Goal: Information Seeking & Learning: Check status

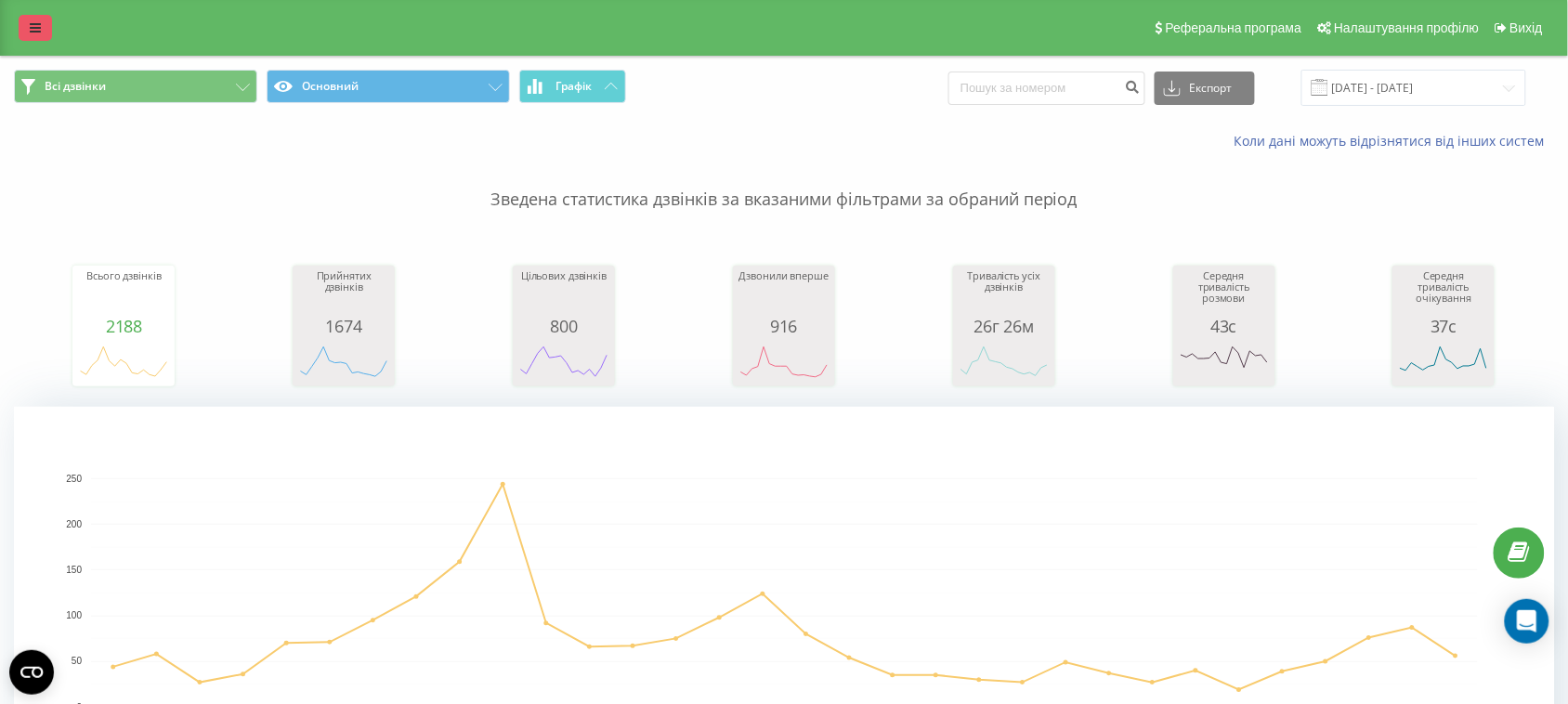
click at [28, 30] on link at bounding box center [35, 27] width 34 height 26
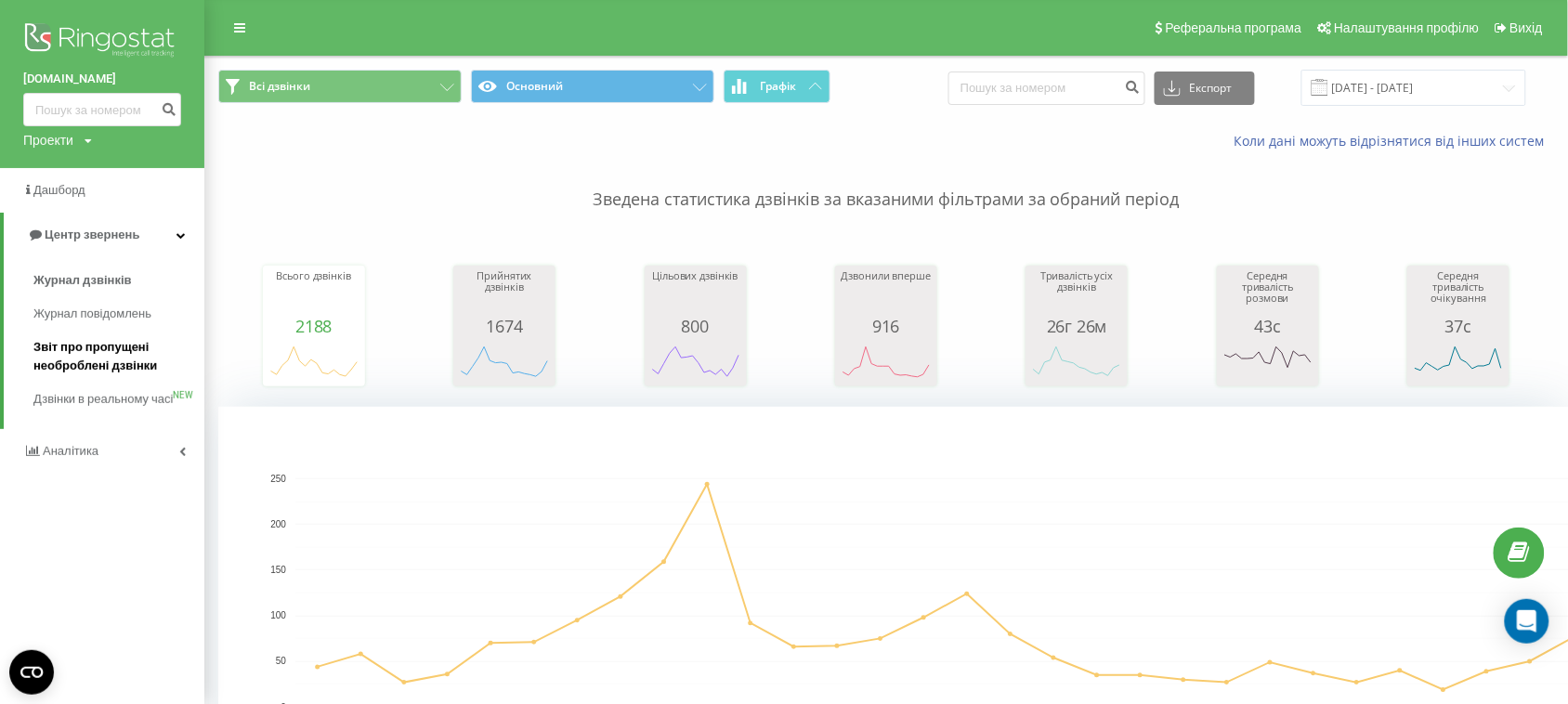
click at [116, 351] on span "Звіт про пропущені необроблені дзвінки" at bounding box center [114, 356] width 162 height 38
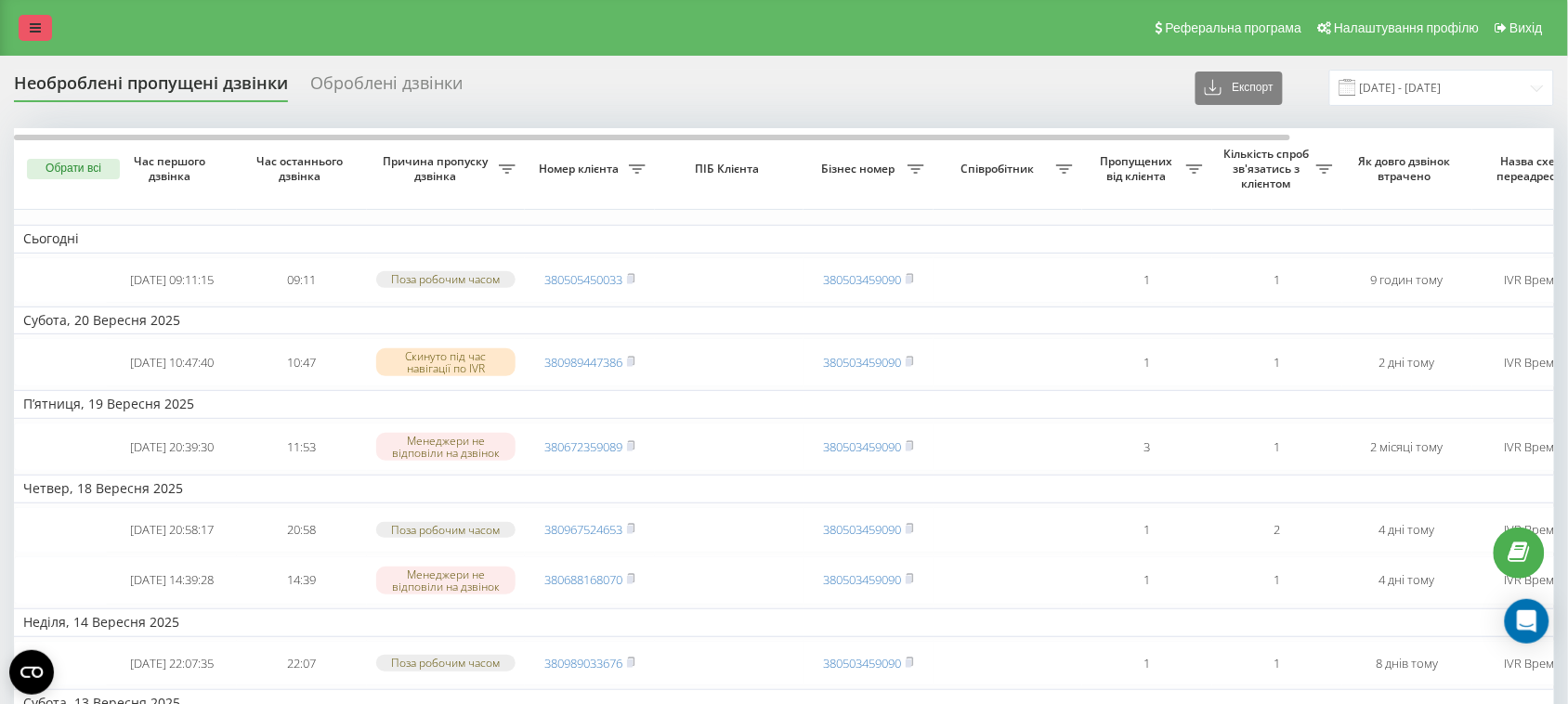
click at [42, 21] on link at bounding box center [35, 27] width 34 height 26
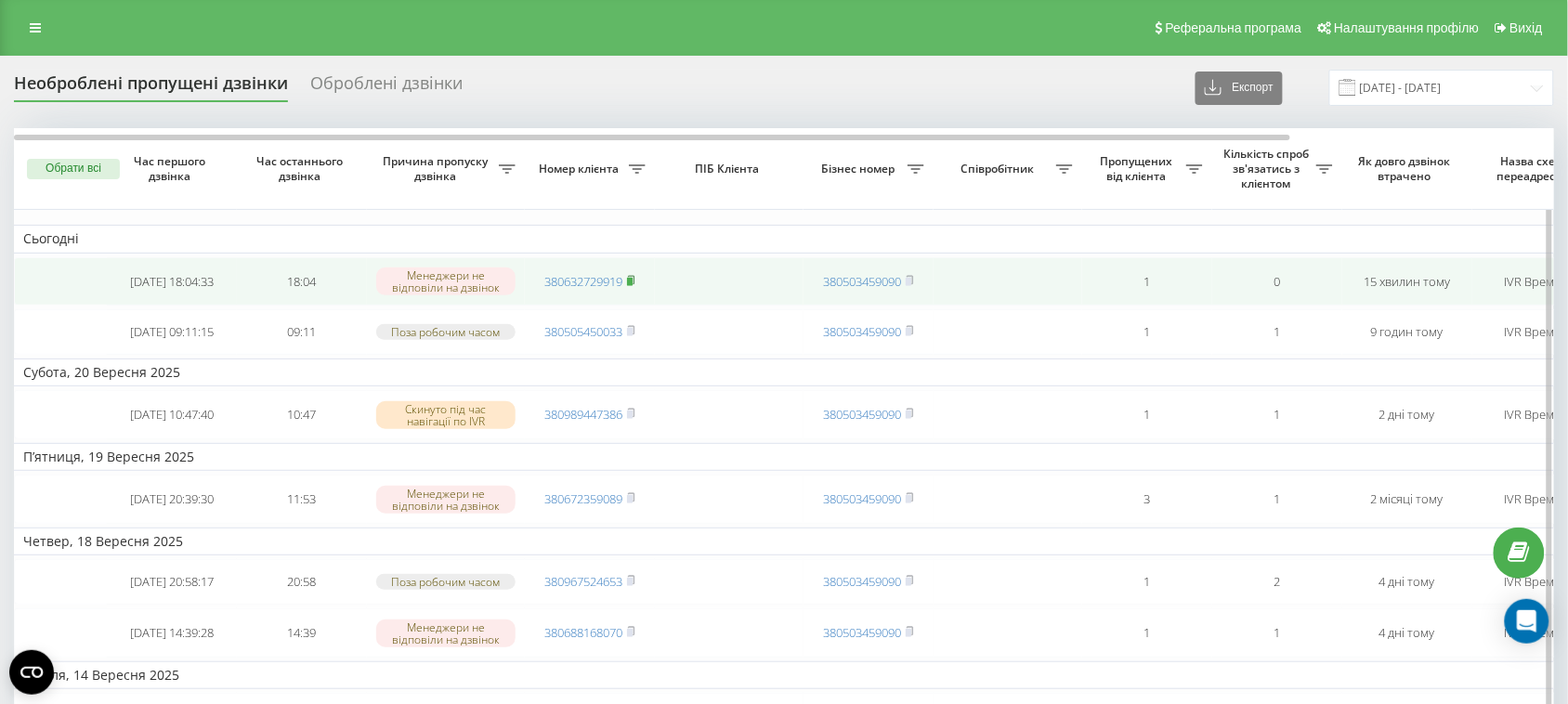
click at [633, 284] on icon at bounding box center [631, 281] width 9 height 12
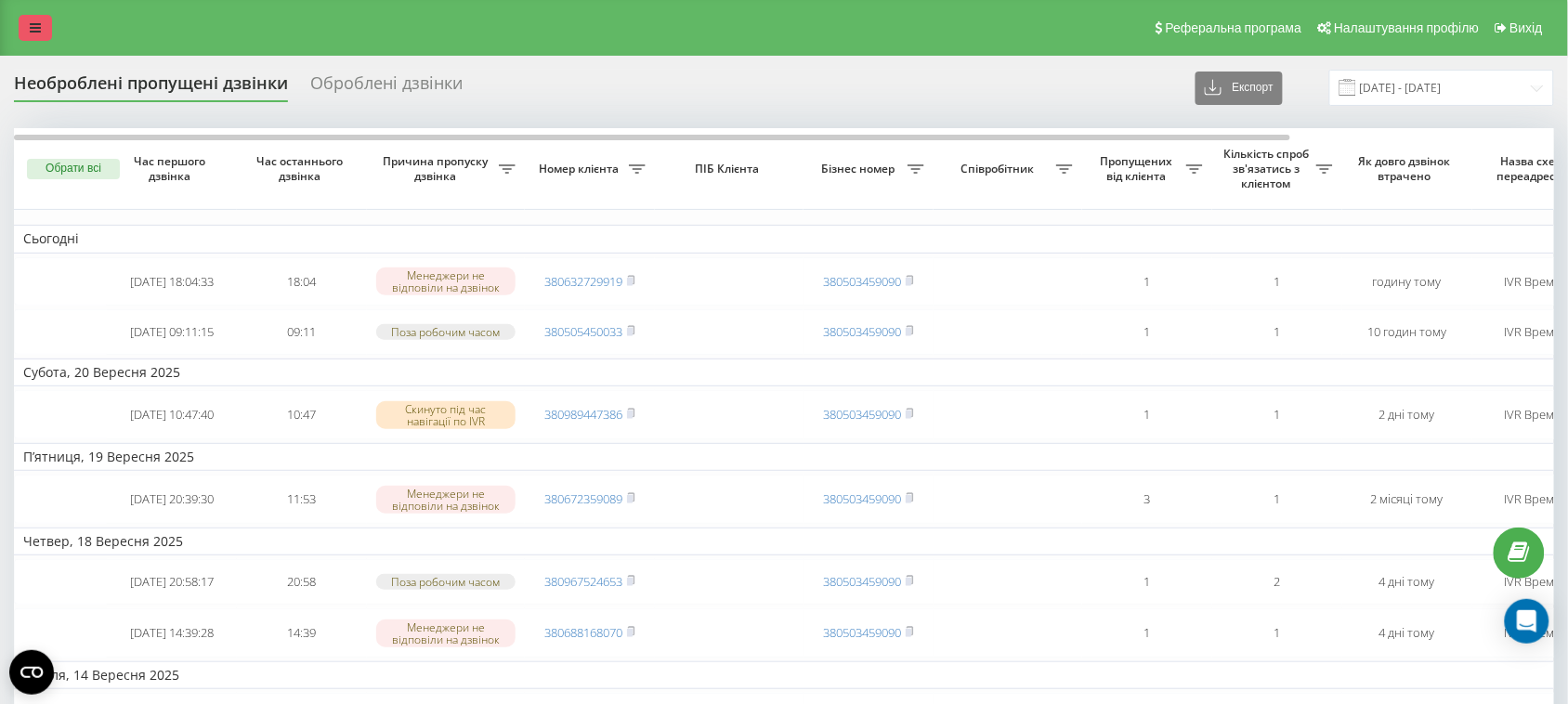
click at [34, 31] on icon at bounding box center [36, 28] width 12 height 13
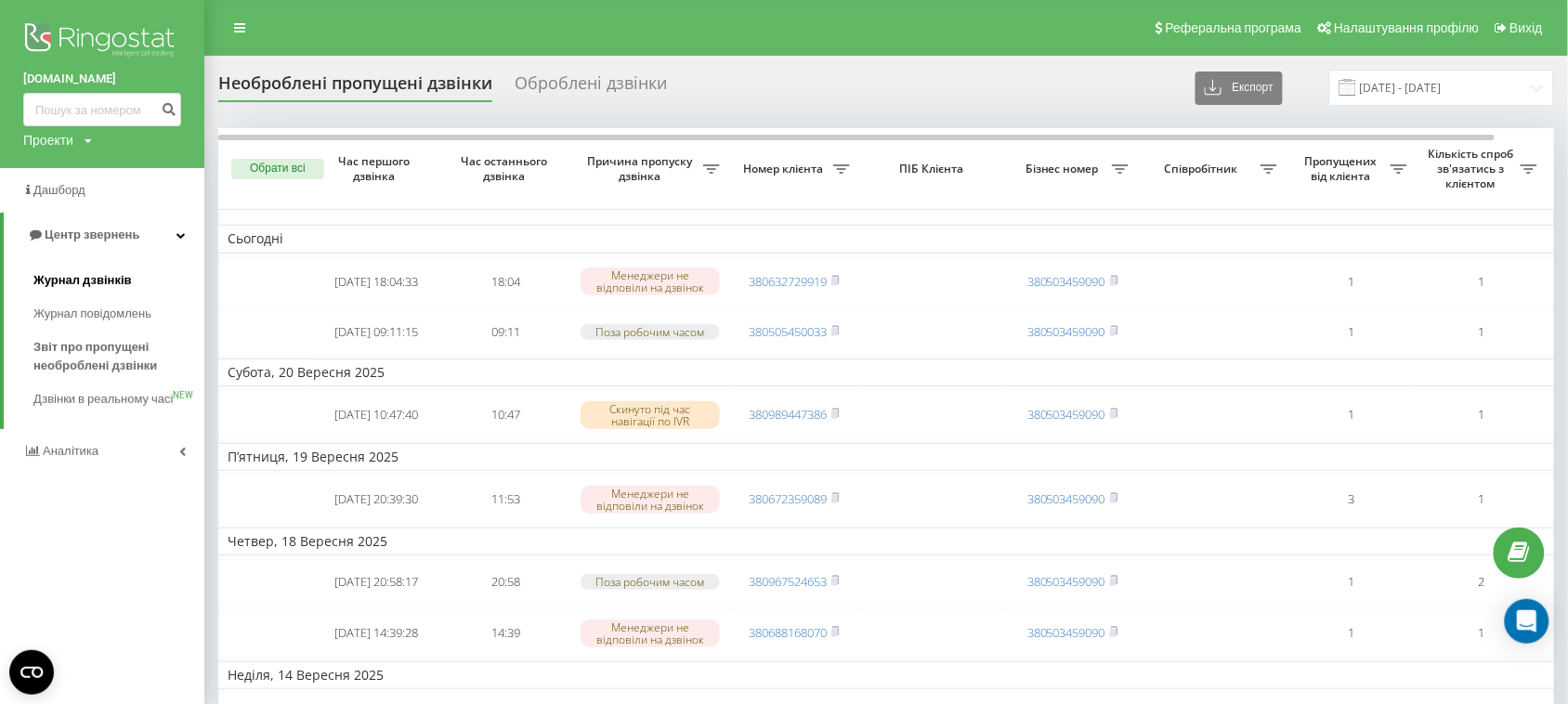
click at [103, 284] on span "Журнал дзвінків" at bounding box center [83, 280] width 98 height 18
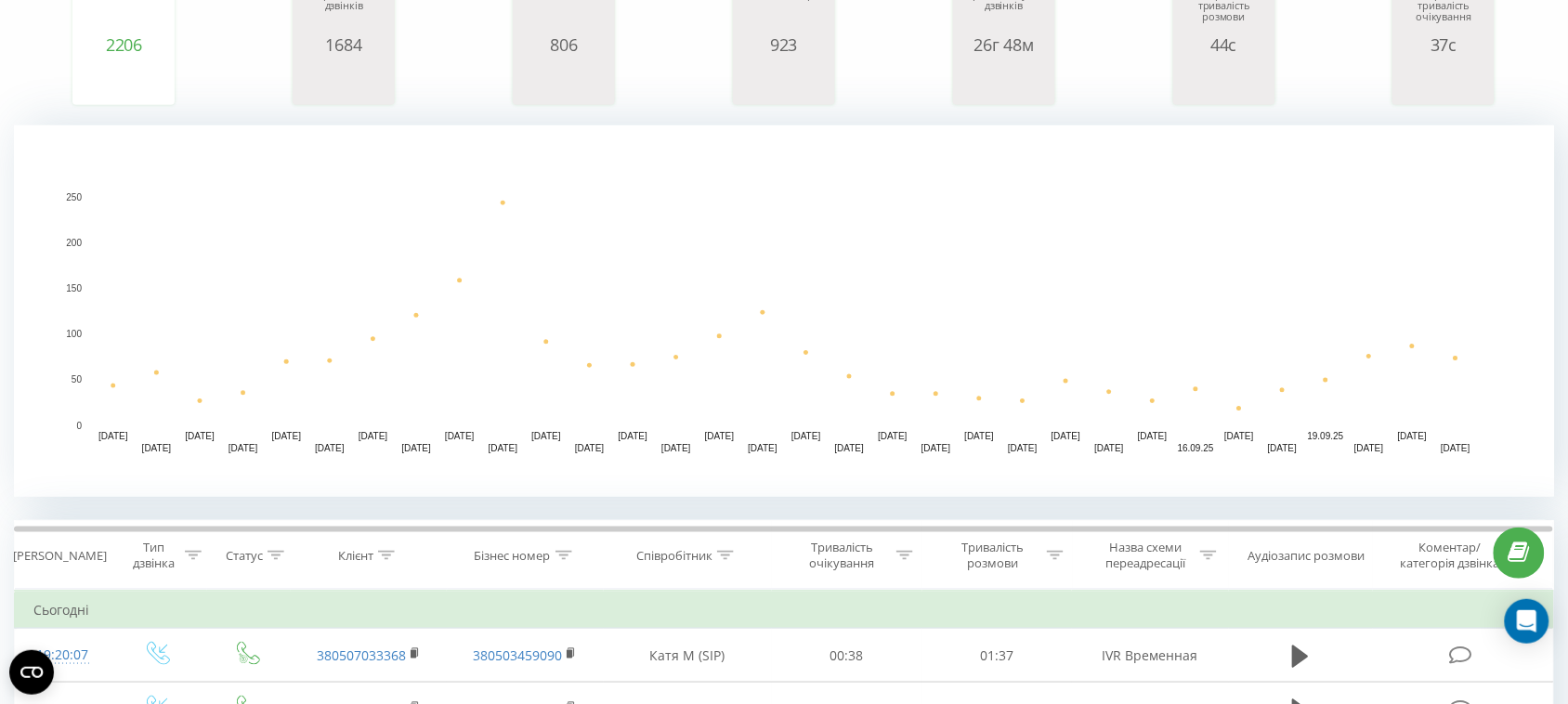
scroll to position [10, 0]
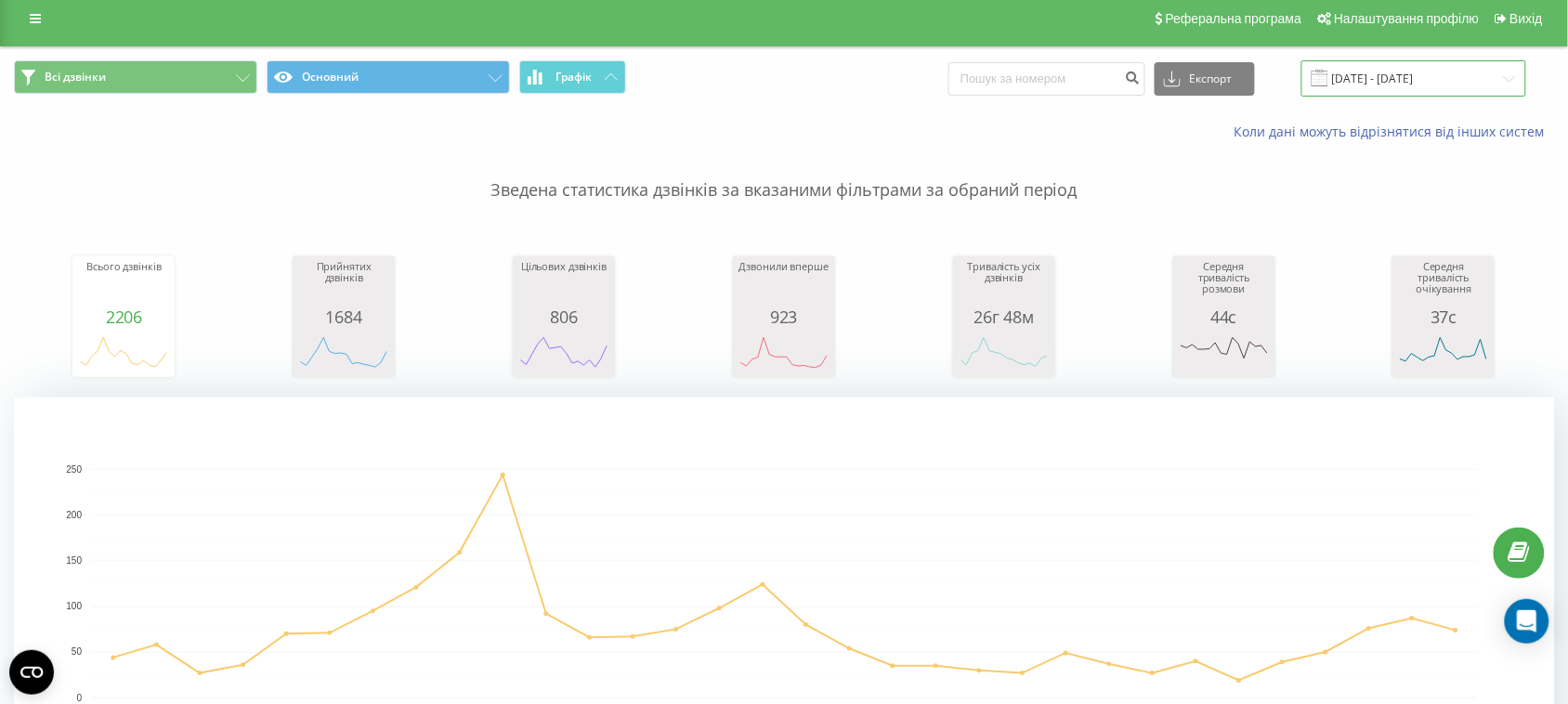
click at [1509, 74] on input "[DATE] - [DATE]" at bounding box center [1414, 79] width 225 height 37
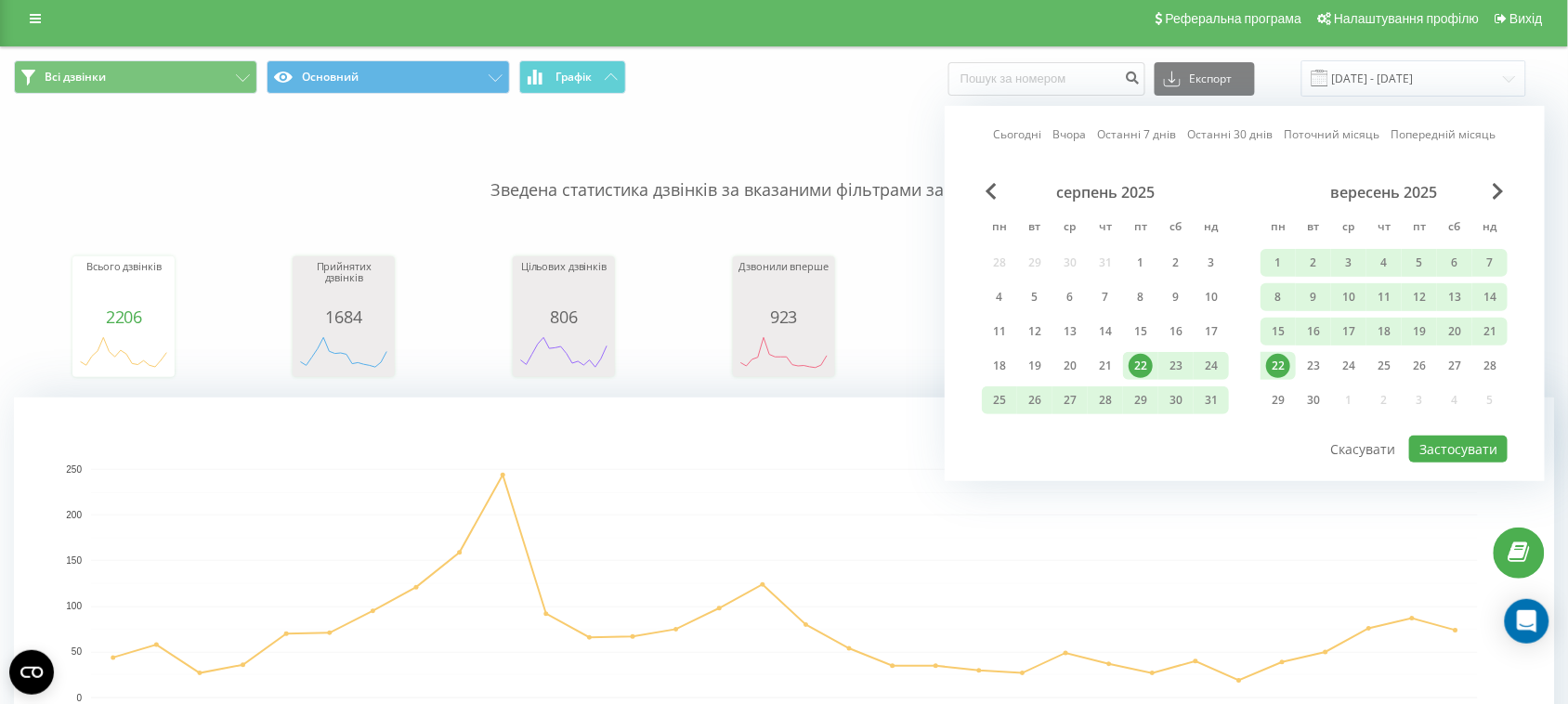
click at [1281, 364] on div "22" at bounding box center [1277, 365] width 24 height 24
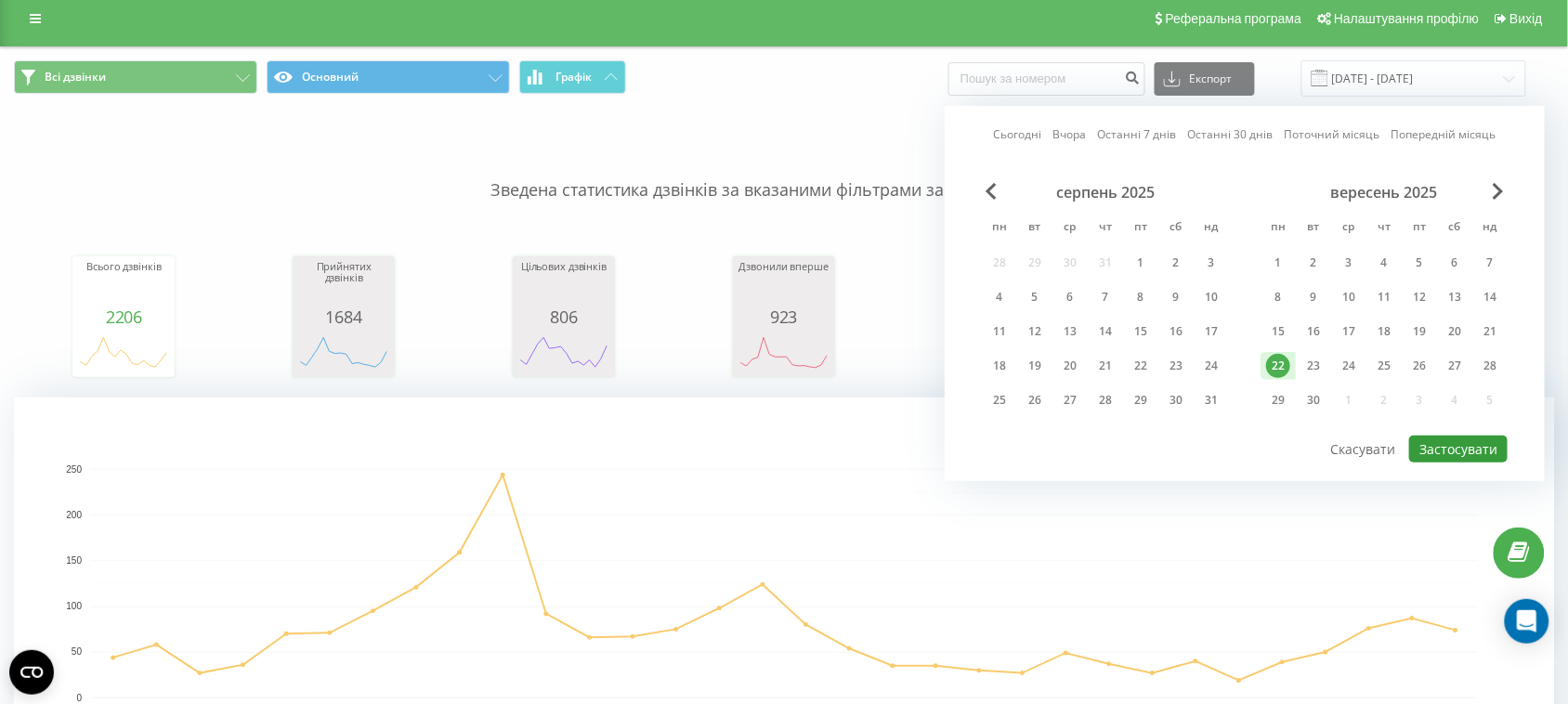
click at [1473, 440] on button "Застосувати" at bounding box center [1458, 449] width 98 height 27
type input "22.09.2025 - 22.09.2025"
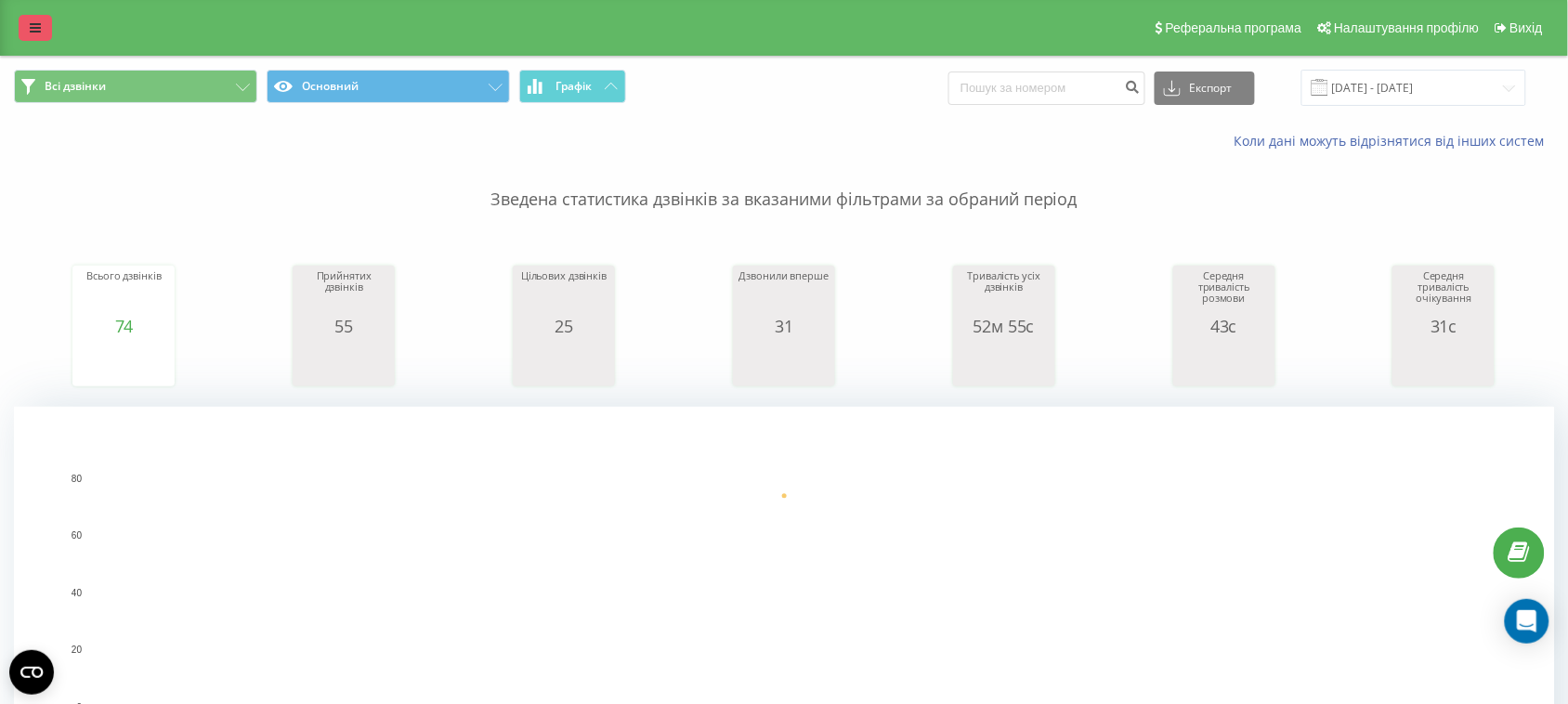
click at [30, 21] on icon at bounding box center [36, 28] width 12 height 13
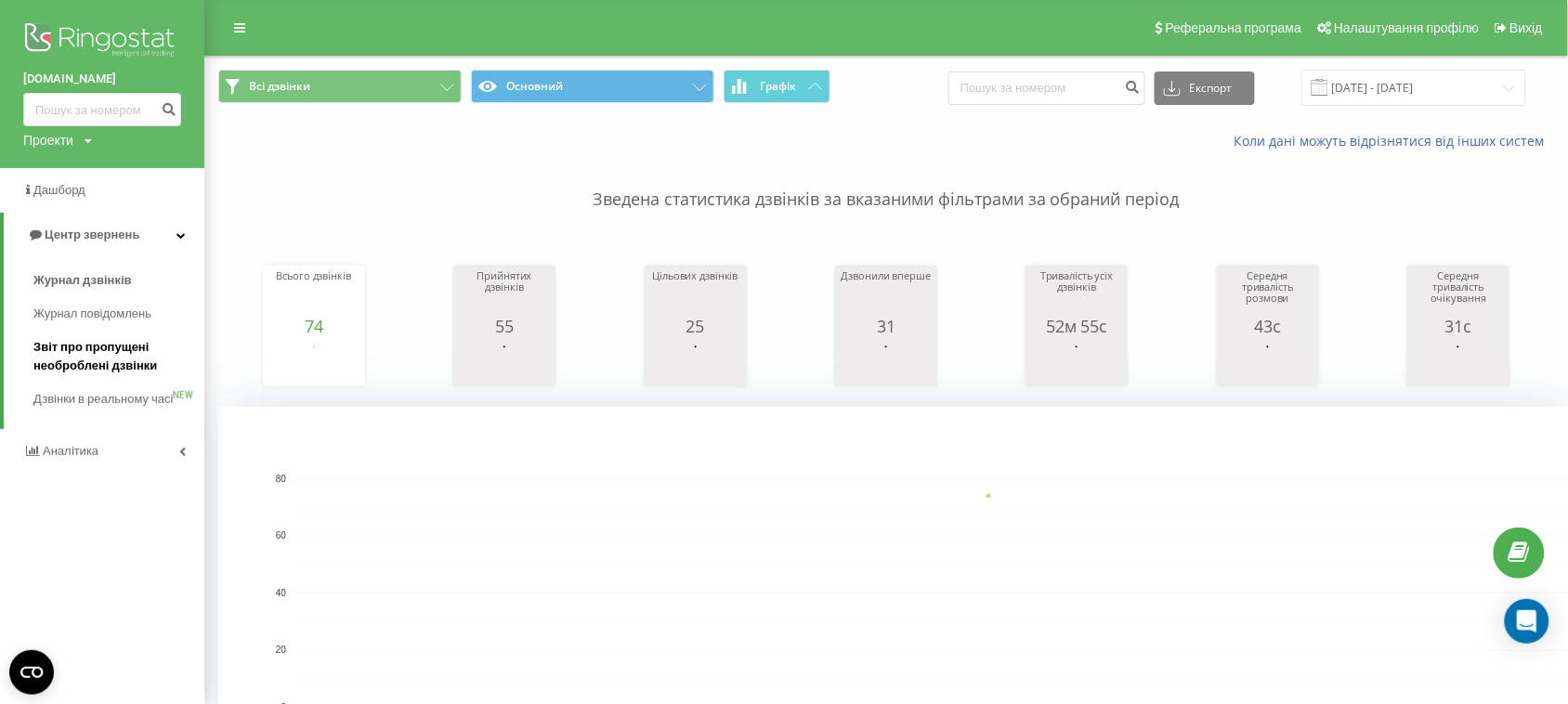
click at [121, 353] on span "Звіт про пропущені необроблені дзвінки" at bounding box center [114, 356] width 162 height 38
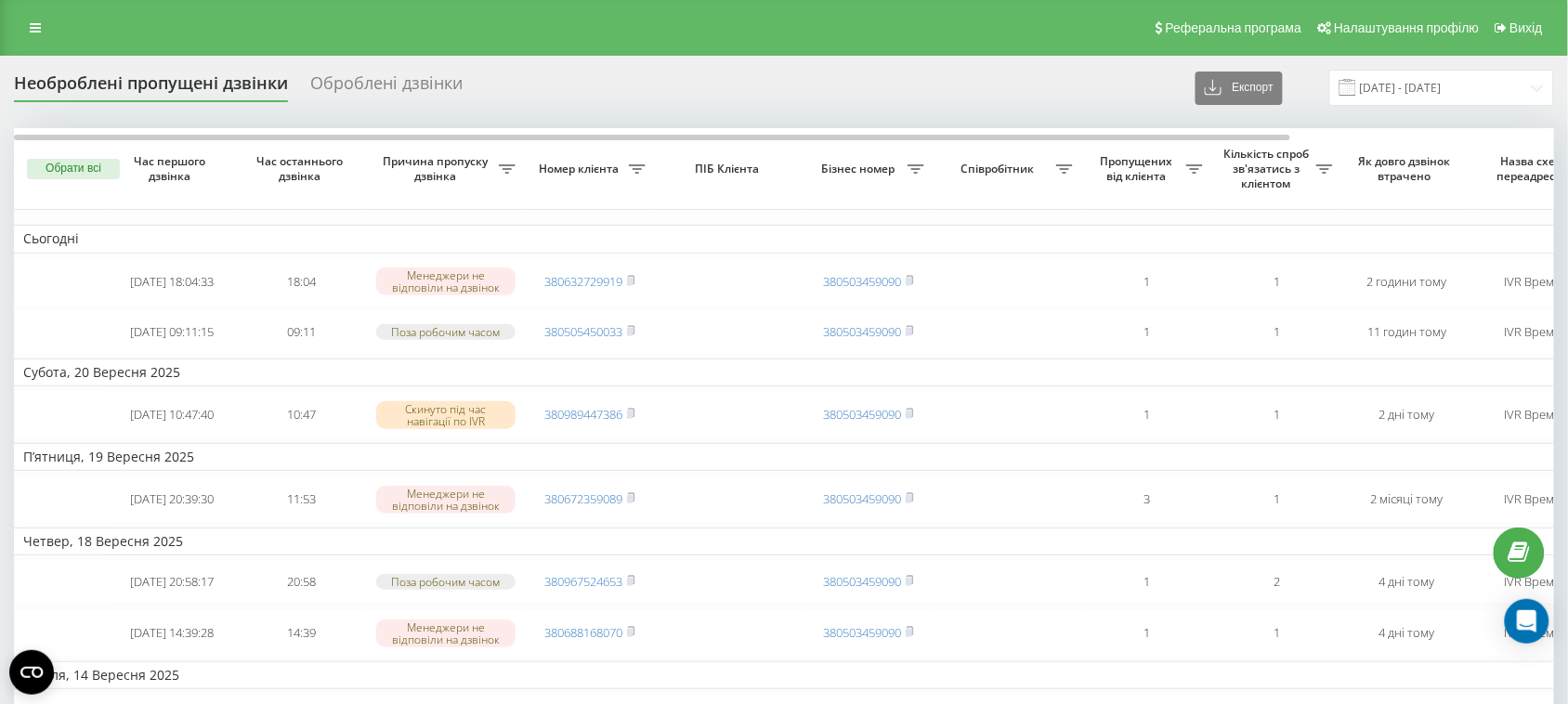
click at [28, 13] on div "Реферальна програма Налаштування профілю Вихід" at bounding box center [784, 28] width 1568 height 56
click at [39, 21] on icon at bounding box center [36, 28] width 12 height 13
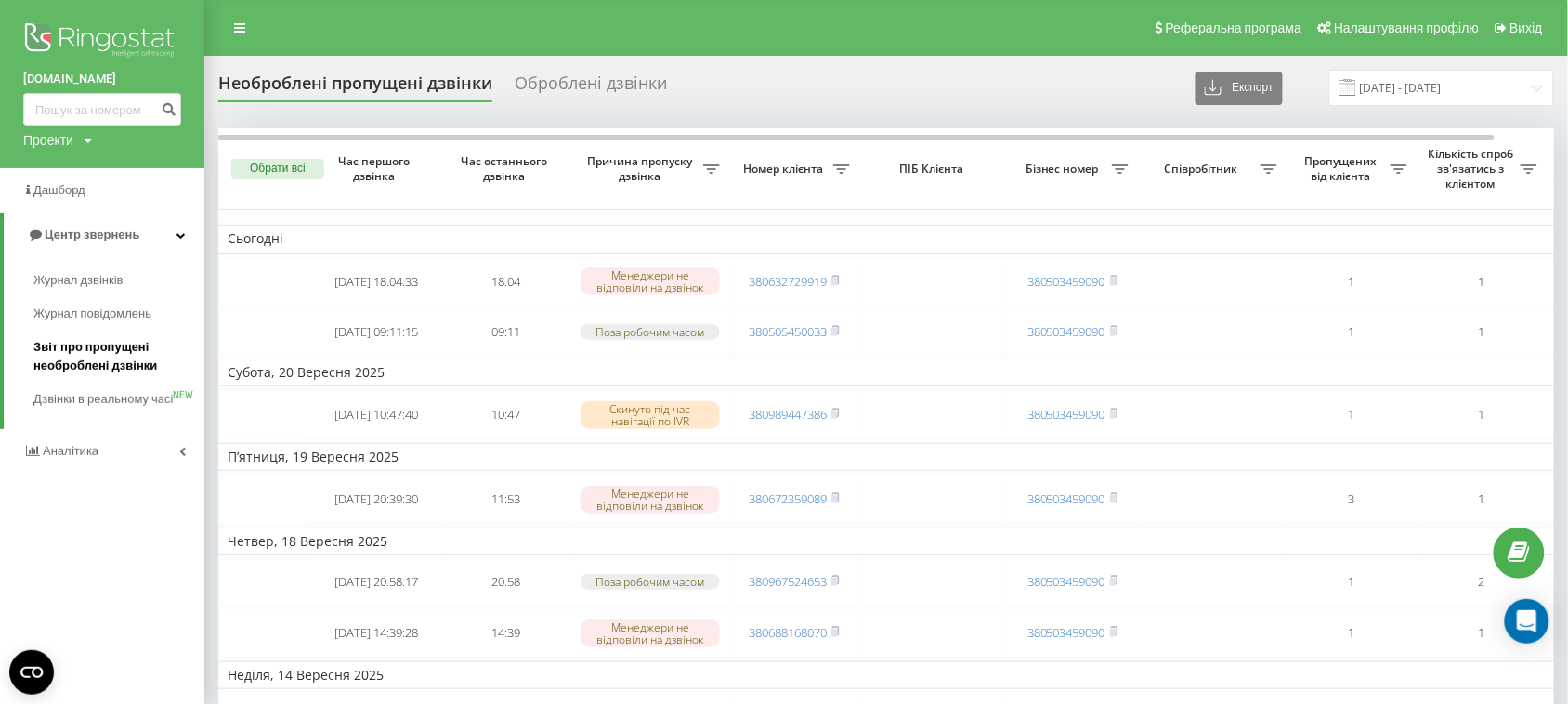
click at [103, 361] on span "Звіт про пропущені необроблені дзвінки" at bounding box center [114, 356] width 162 height 38
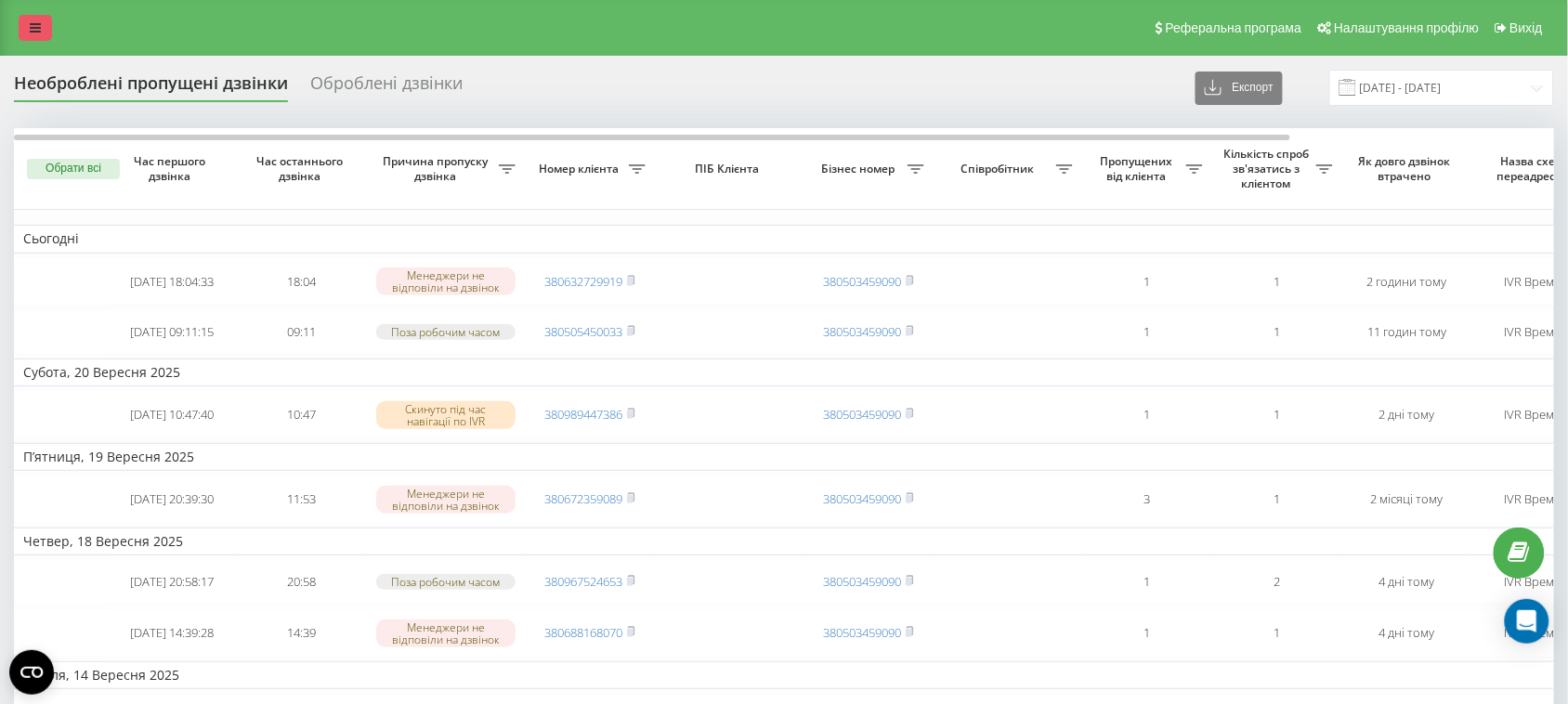
click at [38, 21] on icon at bounding box center [36, 28] width 12 height 13
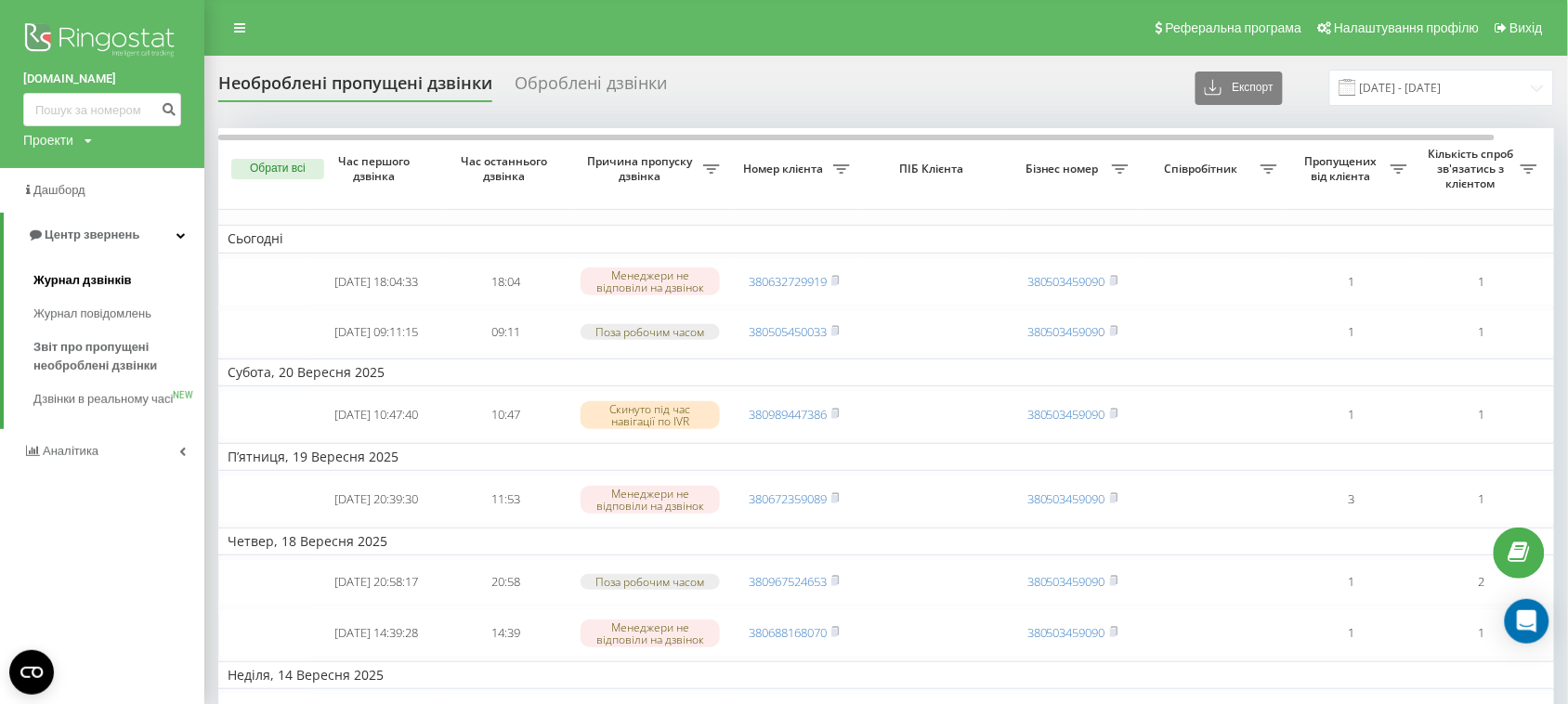
click at [94, 276] on span "Журнал дзвінків" at bounding box center [83, 280] width 98 height 18
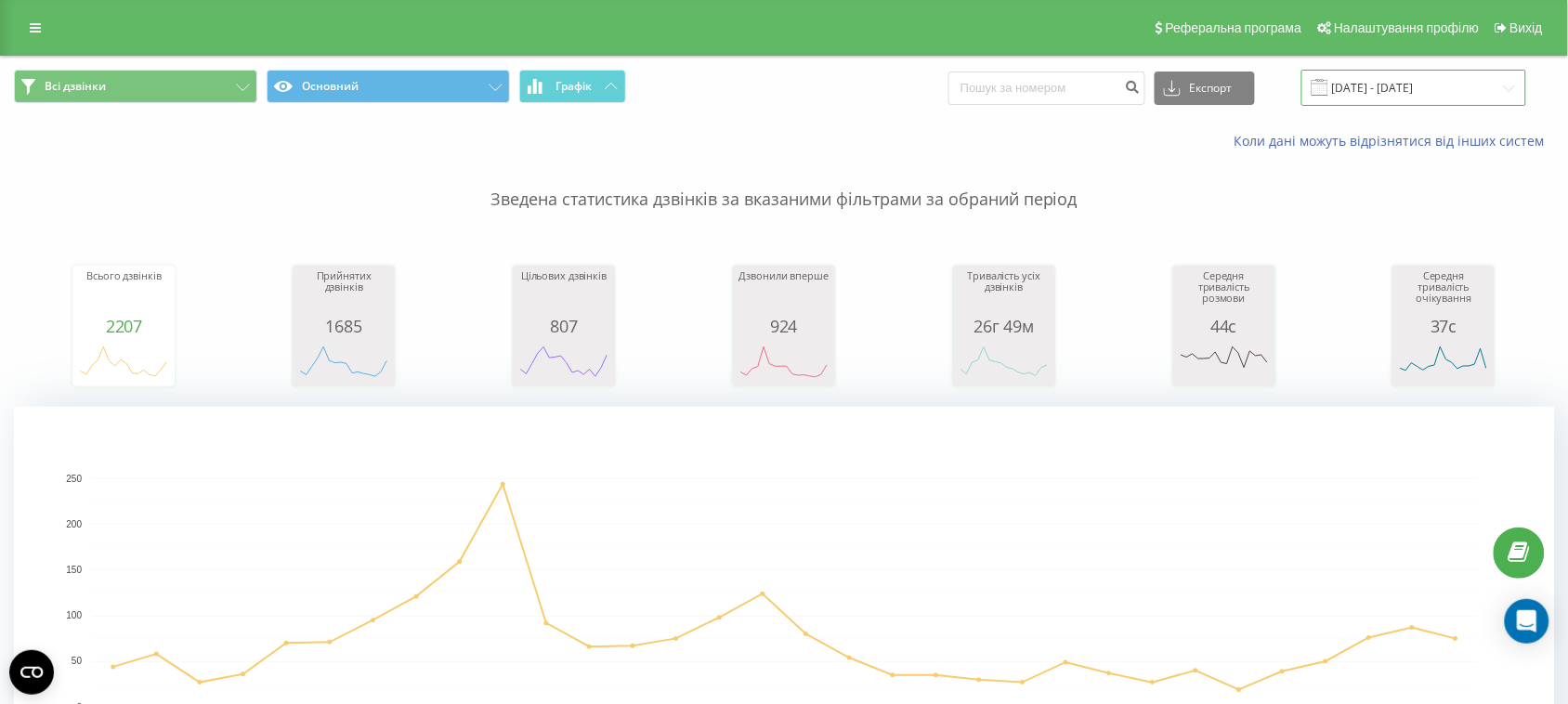
click at [1466, 85] on input "[DATE] - [DATE]" at bounding box center [1414, 88] width 225 height 37
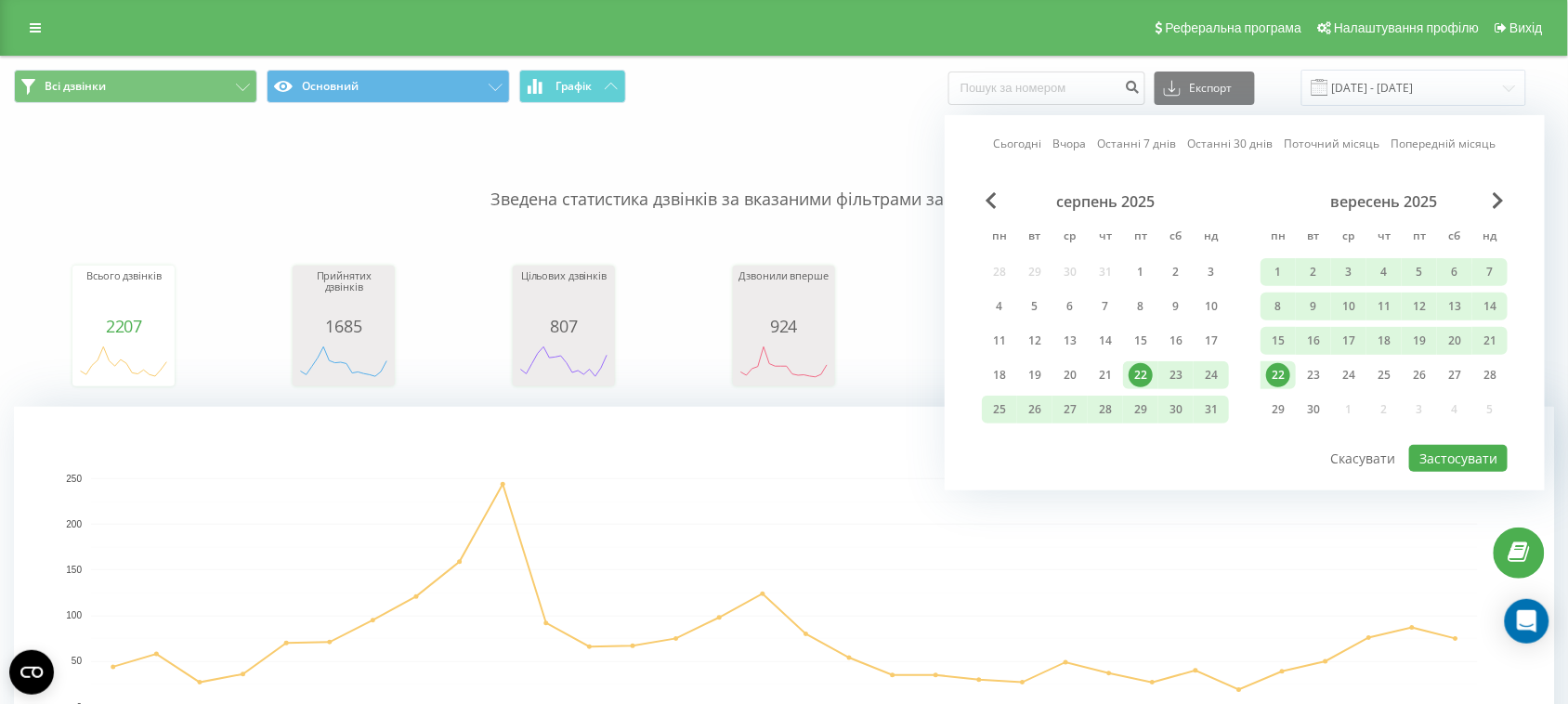
click at [1271, 368] on div "22" at bounding box center [1277, 375] width 24 height 24
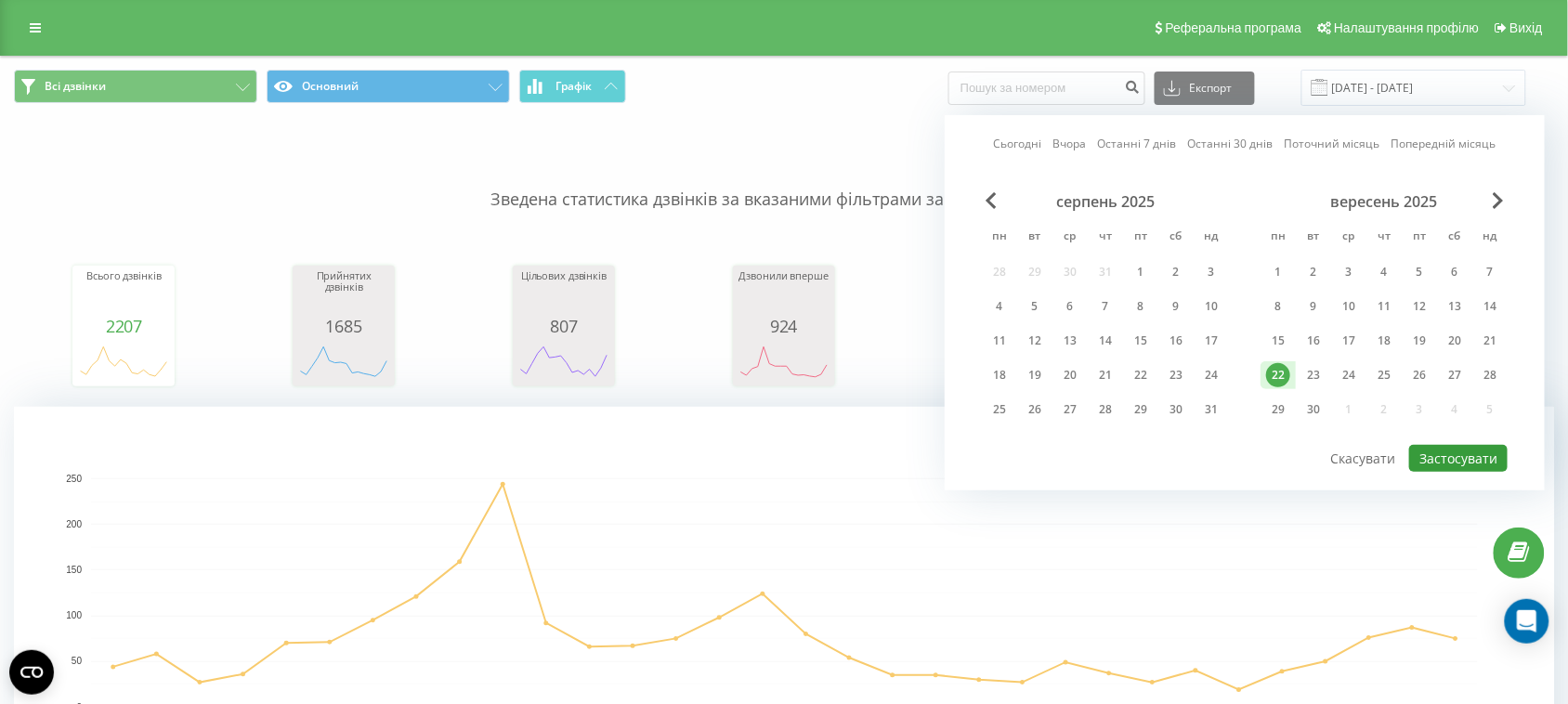
click at [1468, 452] on button "Застосувати" at bounding box center [1458, 458] width 98 height 27
type input "22.09.2025 - 22.09.2025"
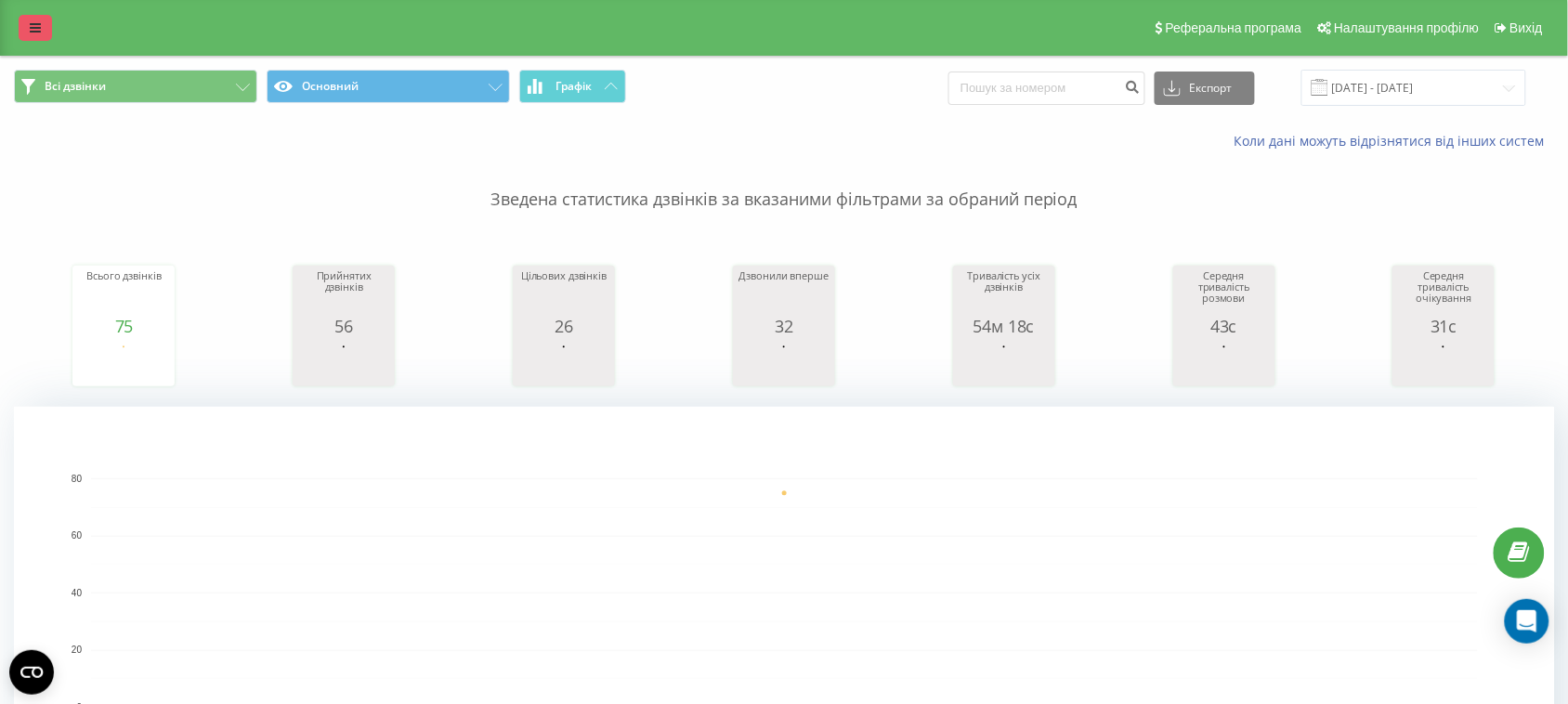
click at [23, 28] on link at bounding box center [35, 27] width 34 height 26
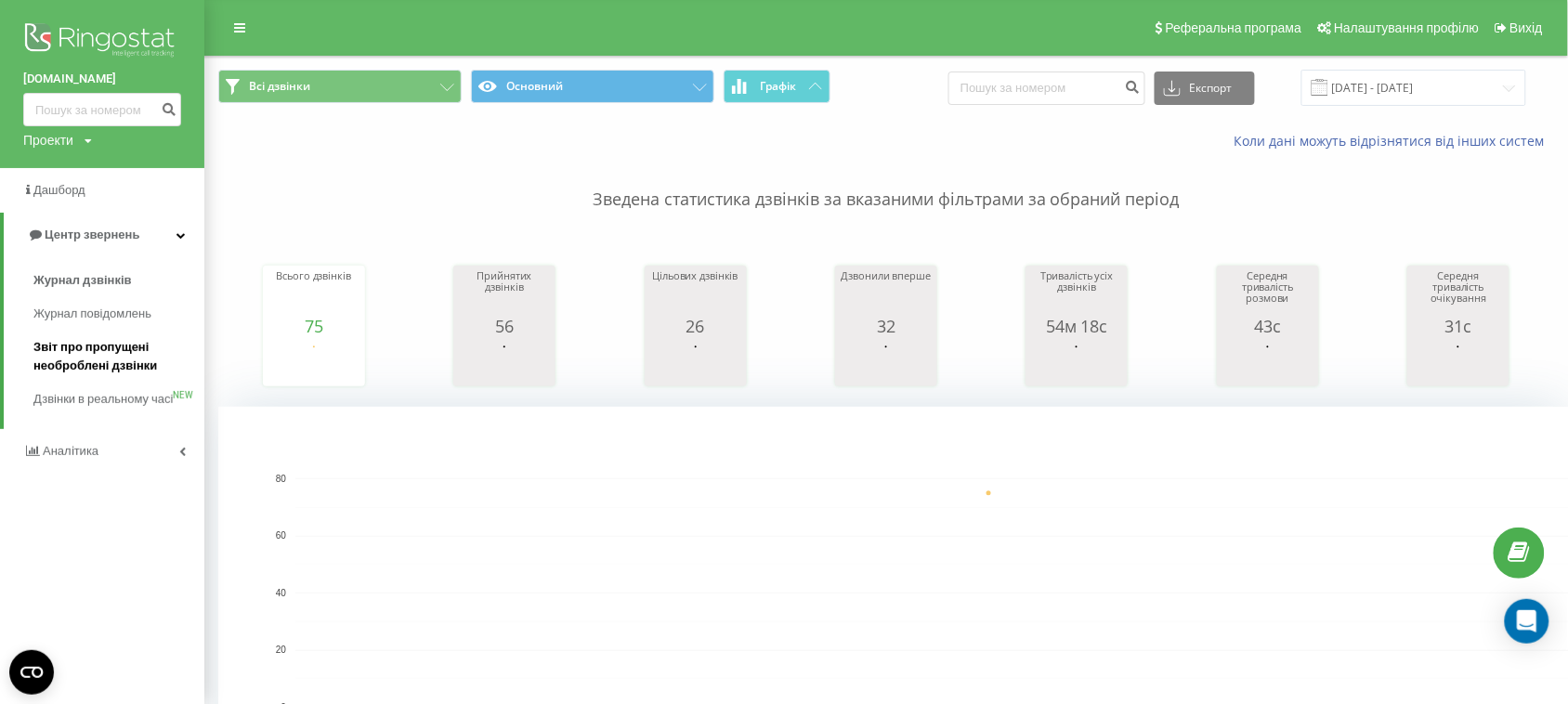
click at [121, 344] on span "Звіт про пропущені необроблені дзвінки" at bounding box center [114, 356] width 162 height 38
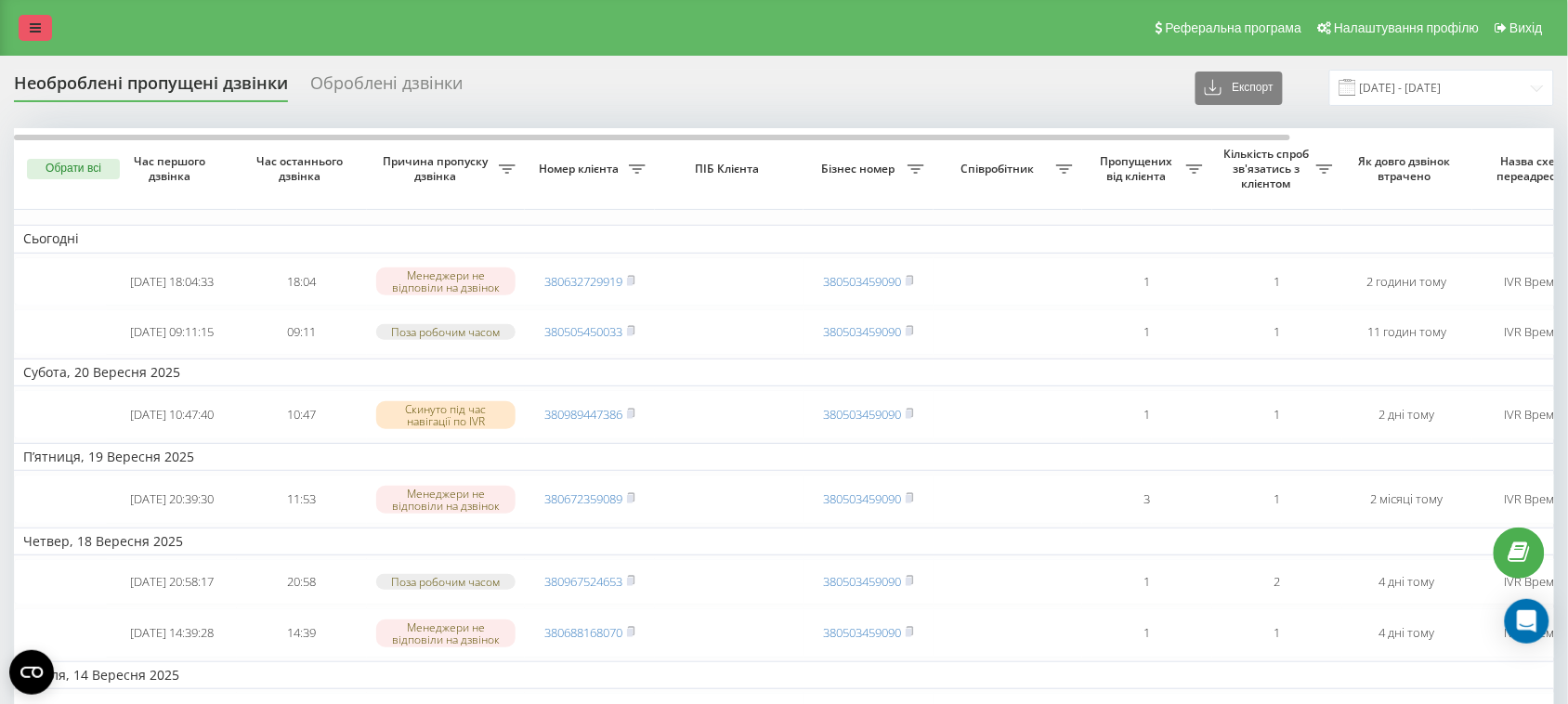
click at [28, 20] on link at bounding box center [35, 27] width 34 height 26
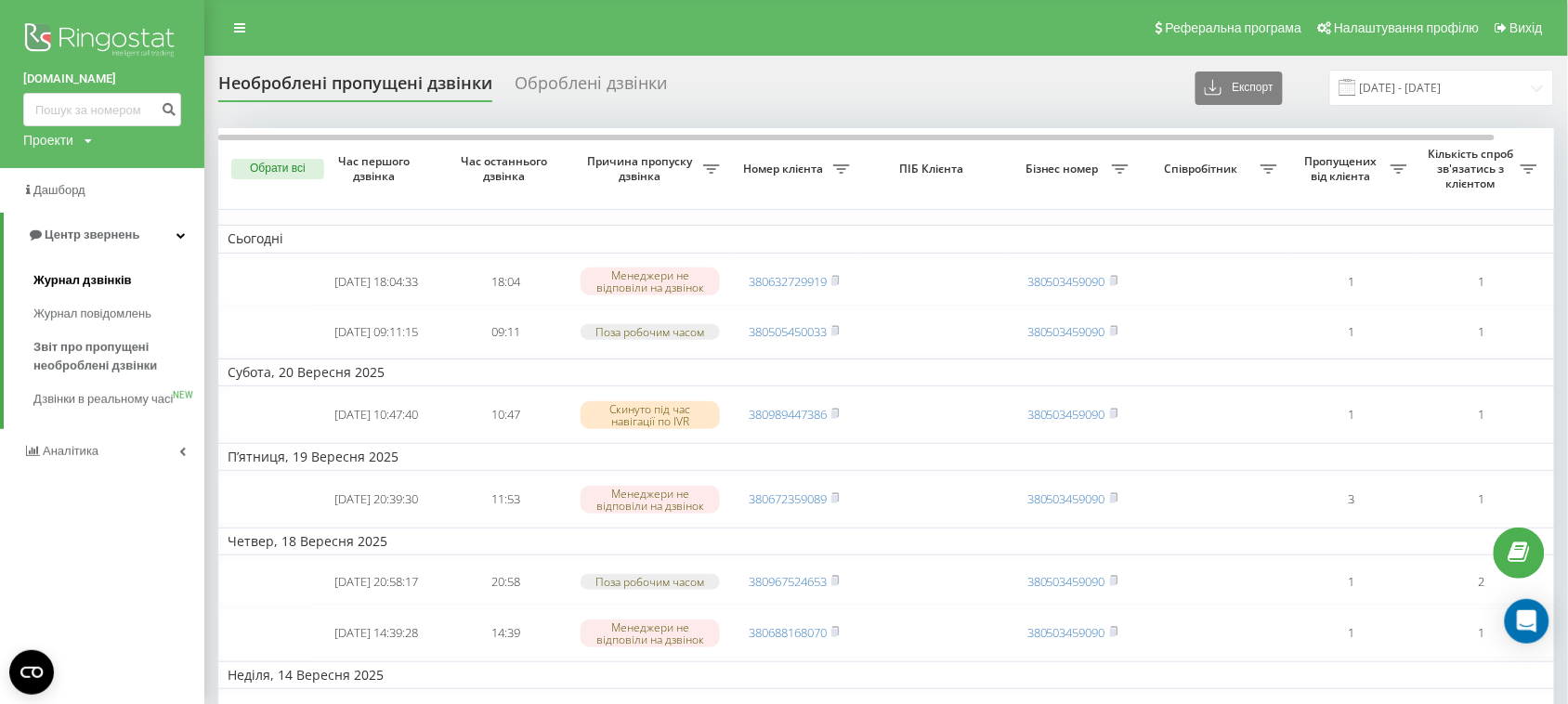
click at [86, 271] on span "Журнал дзвінків" at bounding box center [83, 280] width 98 height 18
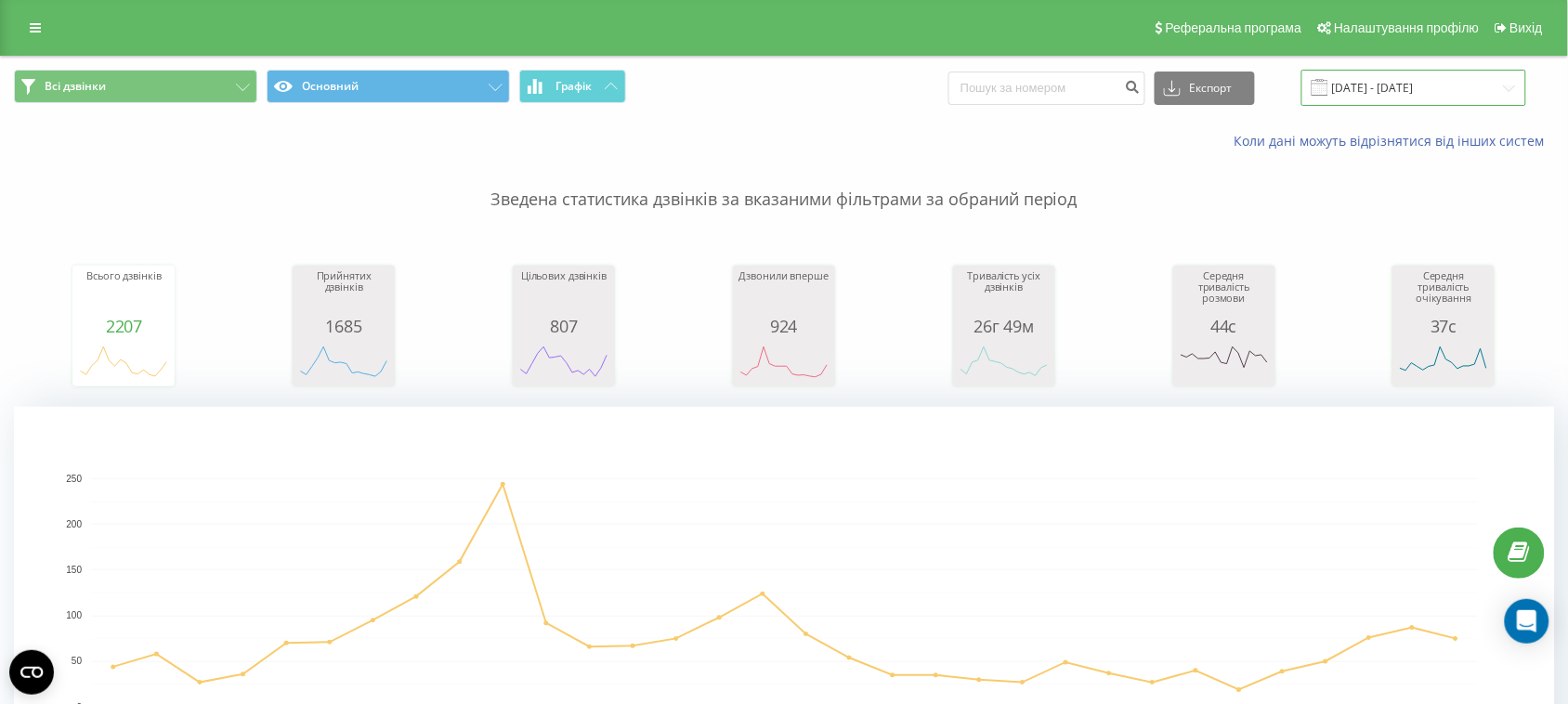
click at [1479, 87] on input "[DATE] - [DATE]" at bounding box center [1414, 88] width 225 height 37
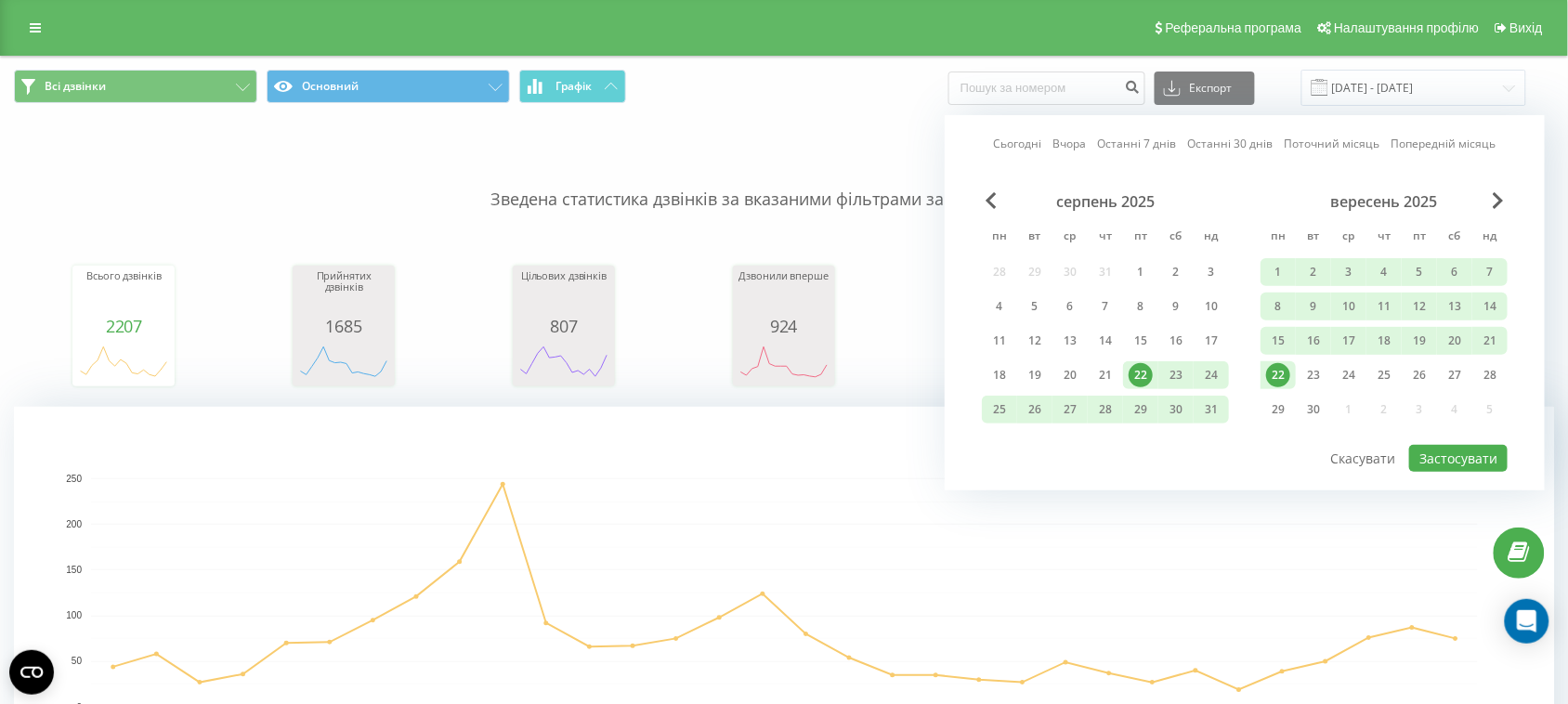
click at [1286, 364] on div "22" at bounding box center [1277, 375] width 24 height 24
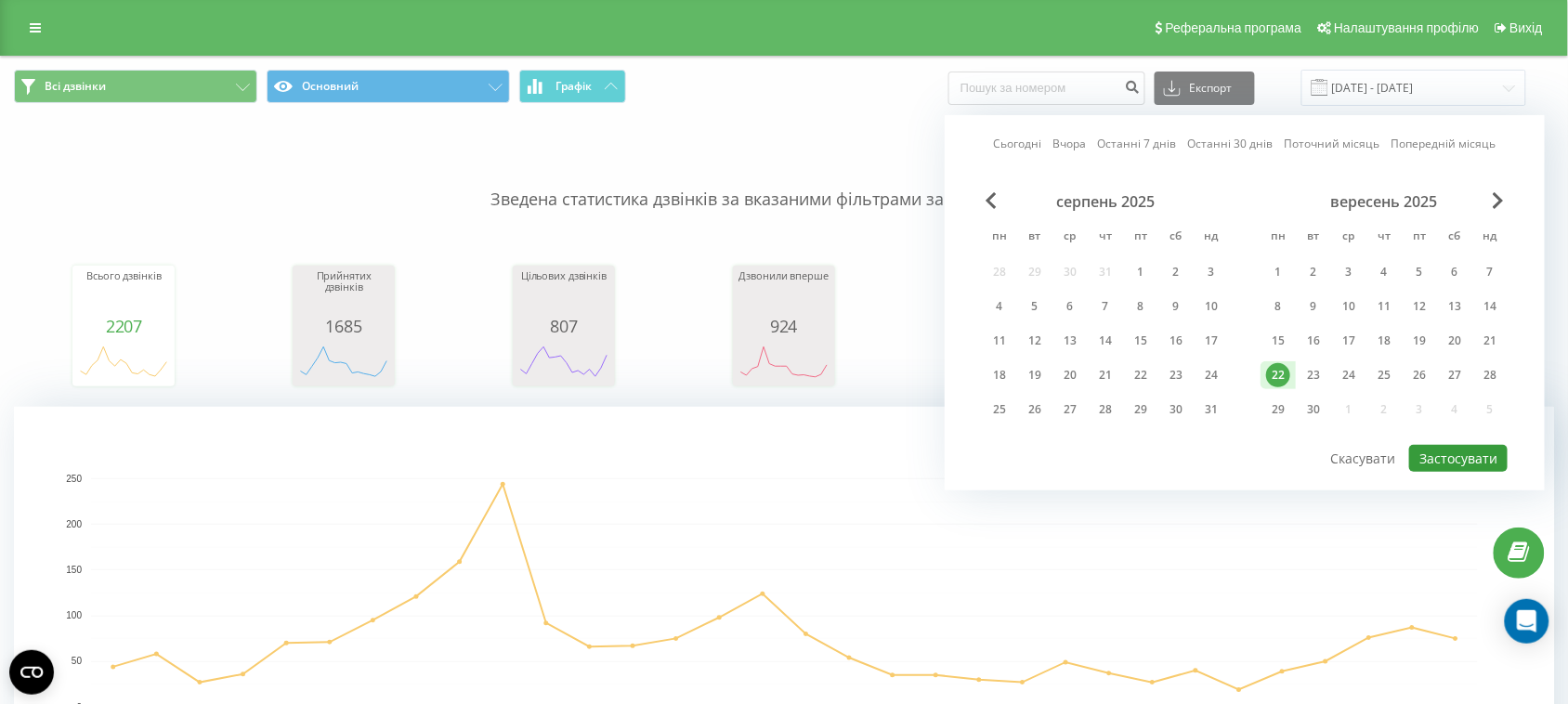
click at [1477, 447] on button "Застосувати" at bounding box center [1458, 458] width 98 height 27
type input "[DATE] - [DATE]"
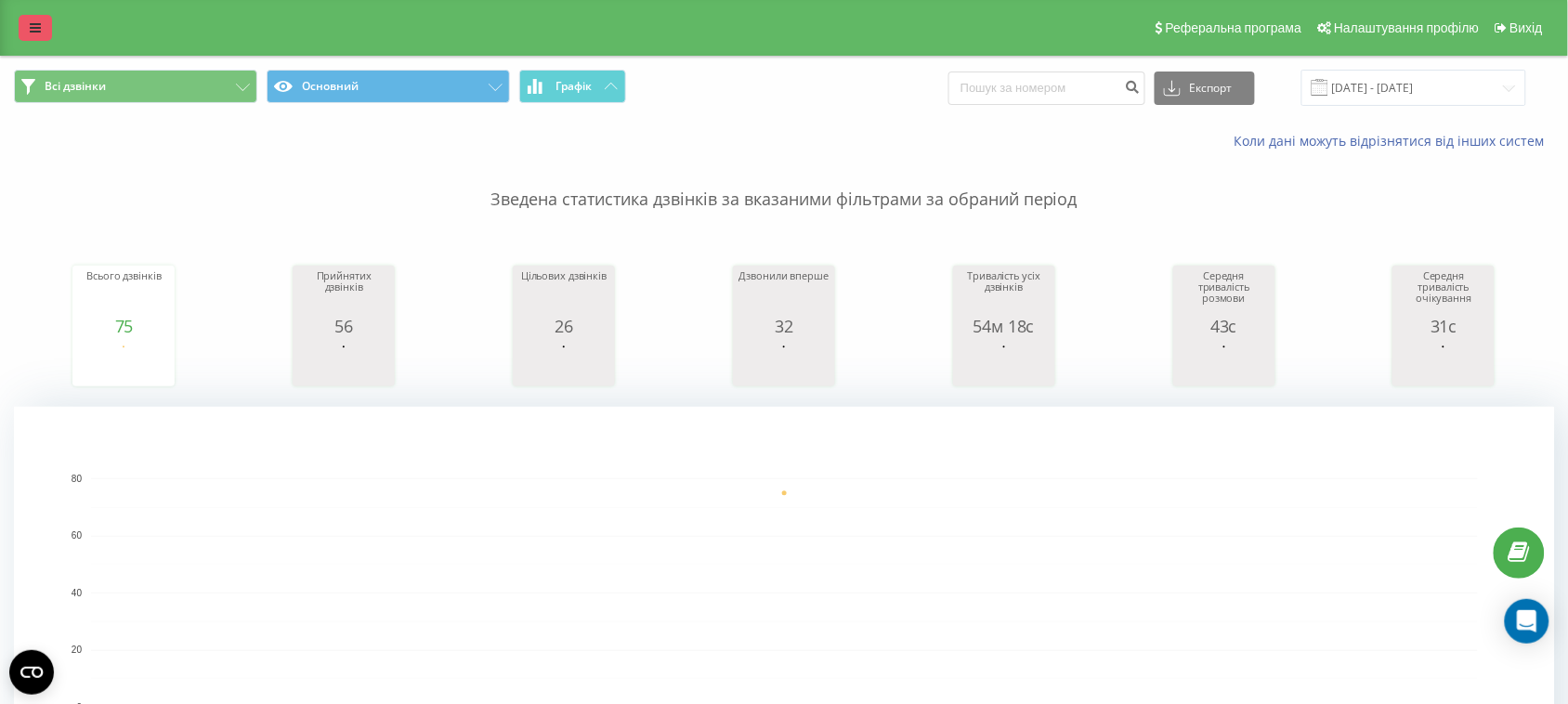
click at [39, 31] on icon at bounding box center [36, 28] width 12 height 13
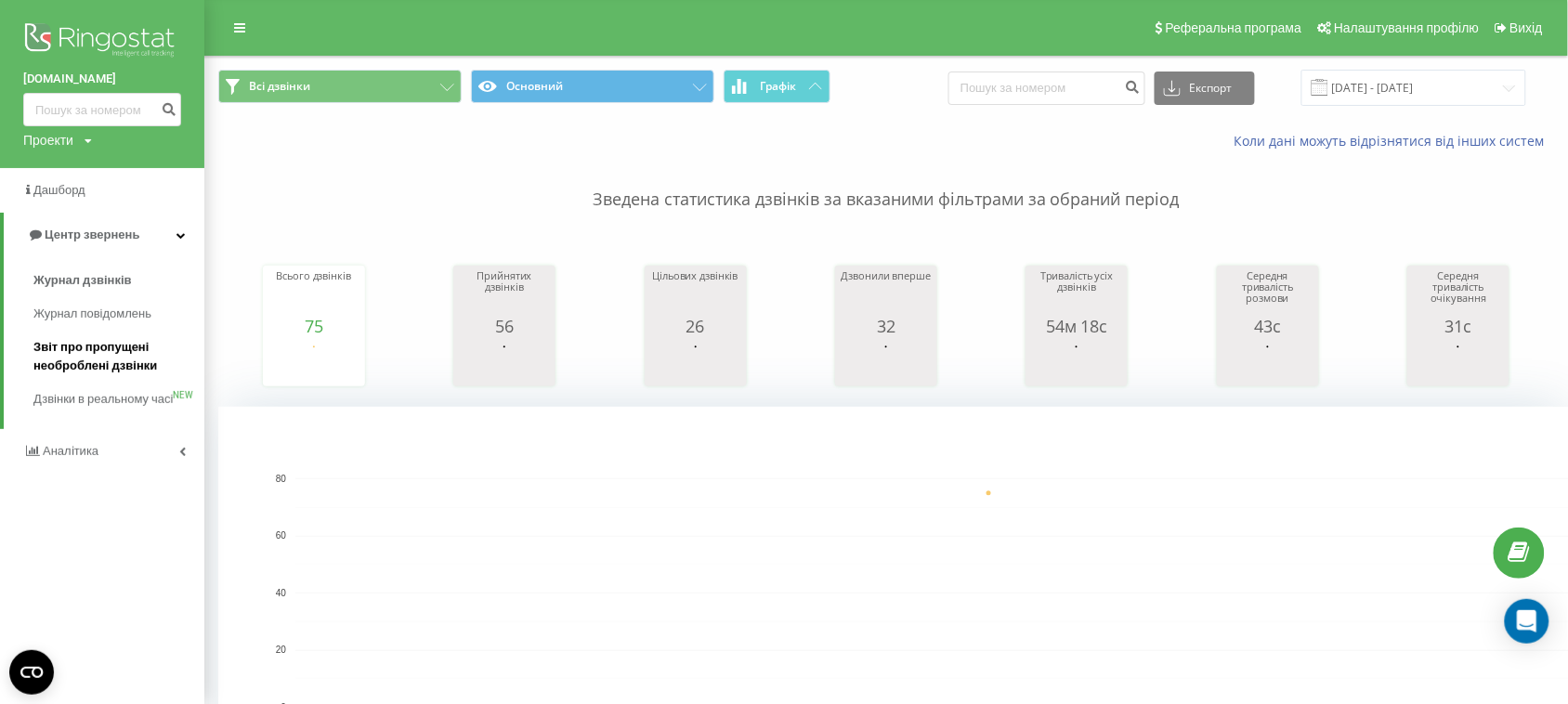
click at [116, 346] on span "Звіт про пропущені необроблені дзвінки" at bounding box center [114, 356] width 162 height 38
